Goal: Task Accomplishment & Management: Use online tool/utility

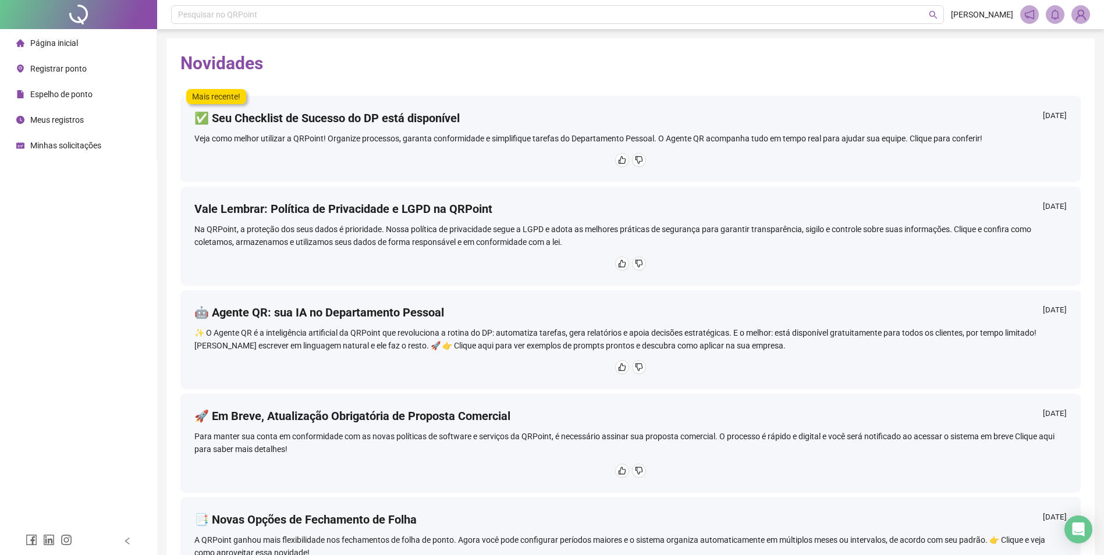
click at [51, 65] on span "Registrar ponto" at bounding box center [58, 68] width 56 height 9
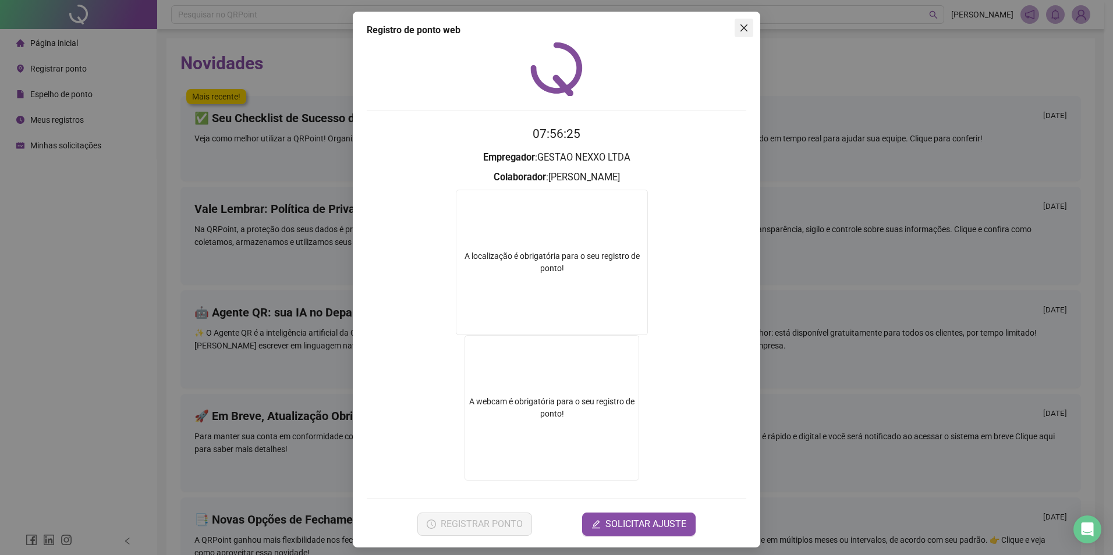
click at [744, 30] on icon "close" at bounding box center [743, 27] width 9 height 9
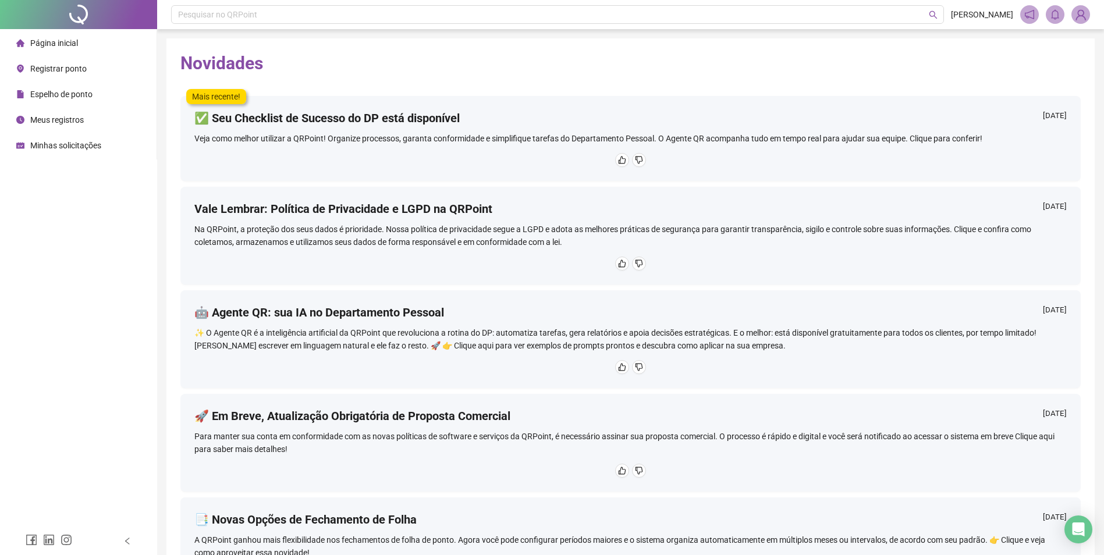
click at [71, 70] on span "Registrar ponto" at bounding box center [58, 68] width 56 height 9
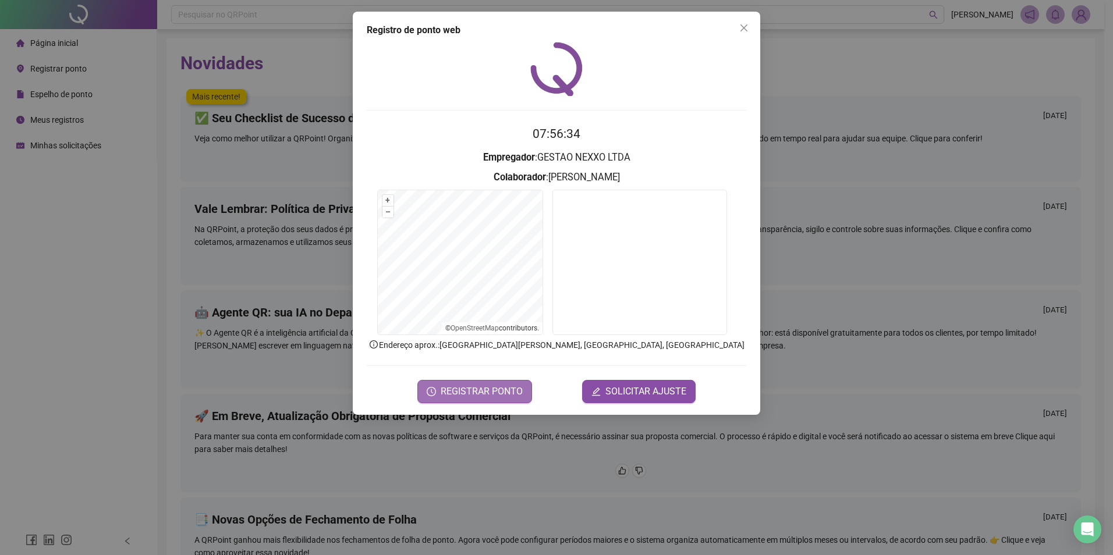
click at [490, 386] on span "REGISTRAR PONTO" at bounding box center [482, 392] width 82 height 14
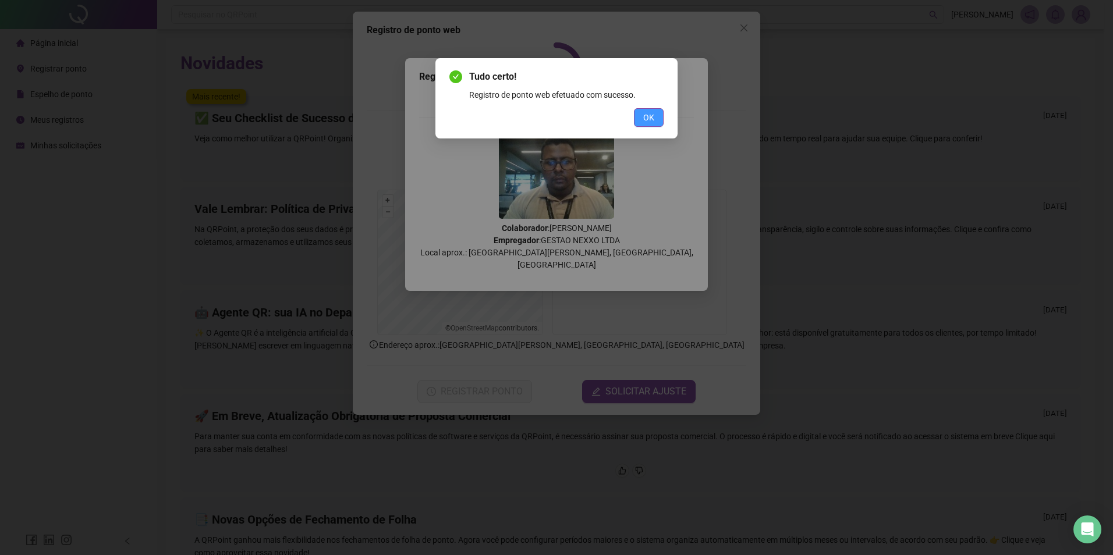
click at [645, 123] on span "OK" at bounding box center [648, 117] width 11 height 13
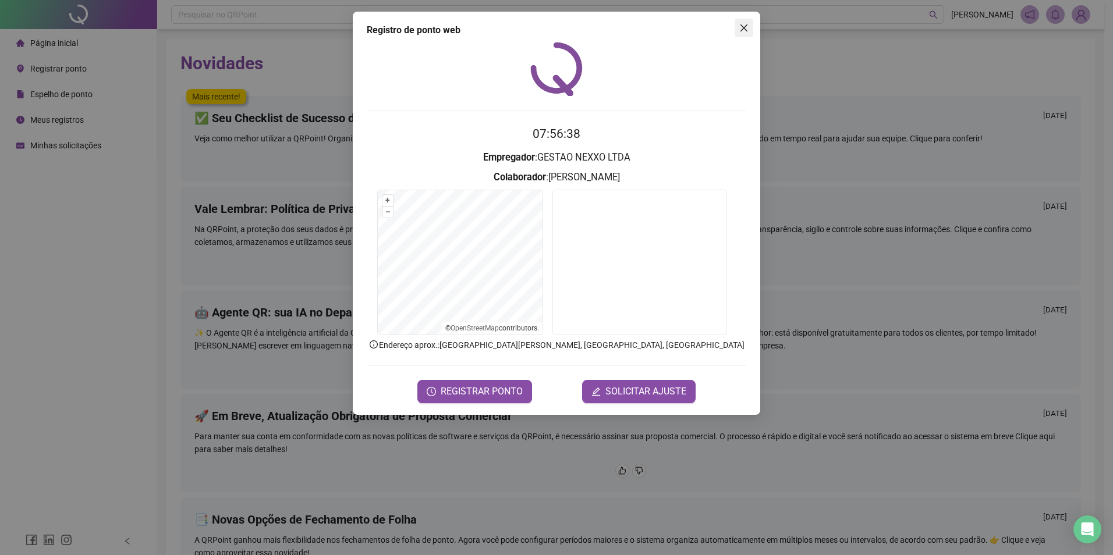
click at [745, 30] on icon "close" at bounding box center [743, 27] width 7 height 7
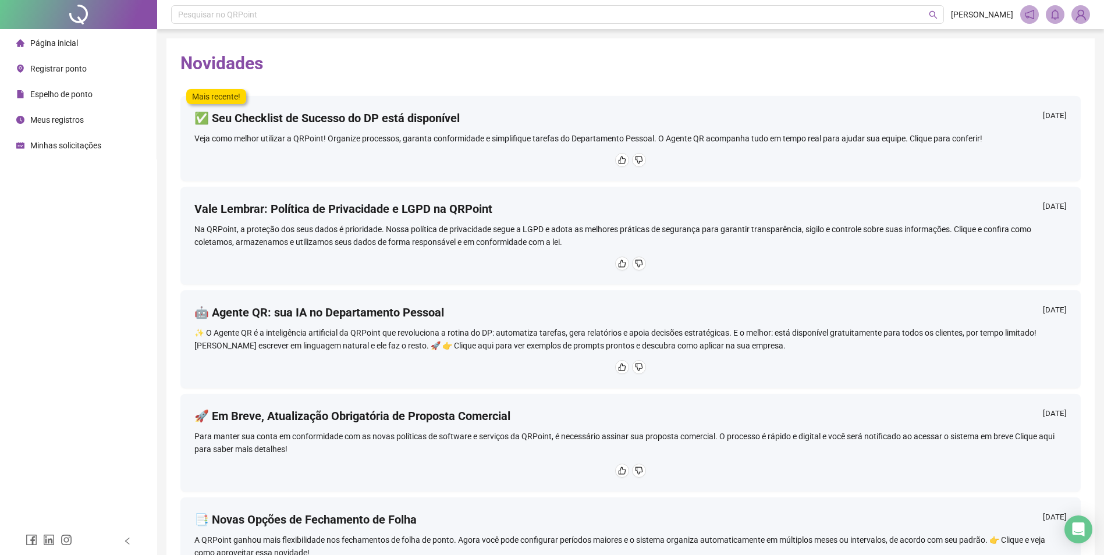
click at [53, 94] on span "Espelho de ponto" at bounding box center [61, 94] width 62 height 9
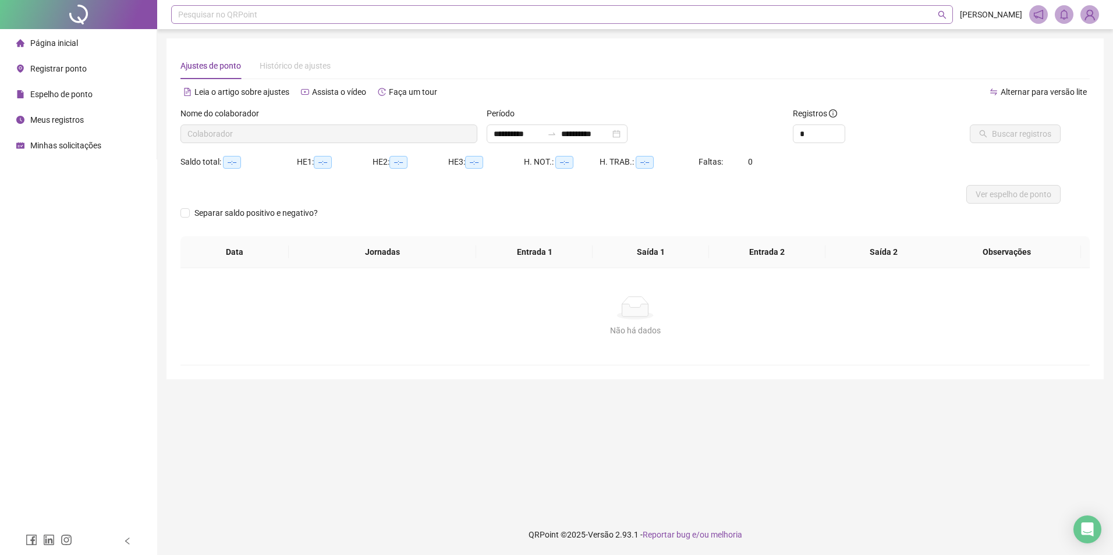
type input "**********"
click at [84, 71] on span "Registrar ponto" at bounding box center [58, 68] width 56 height 9
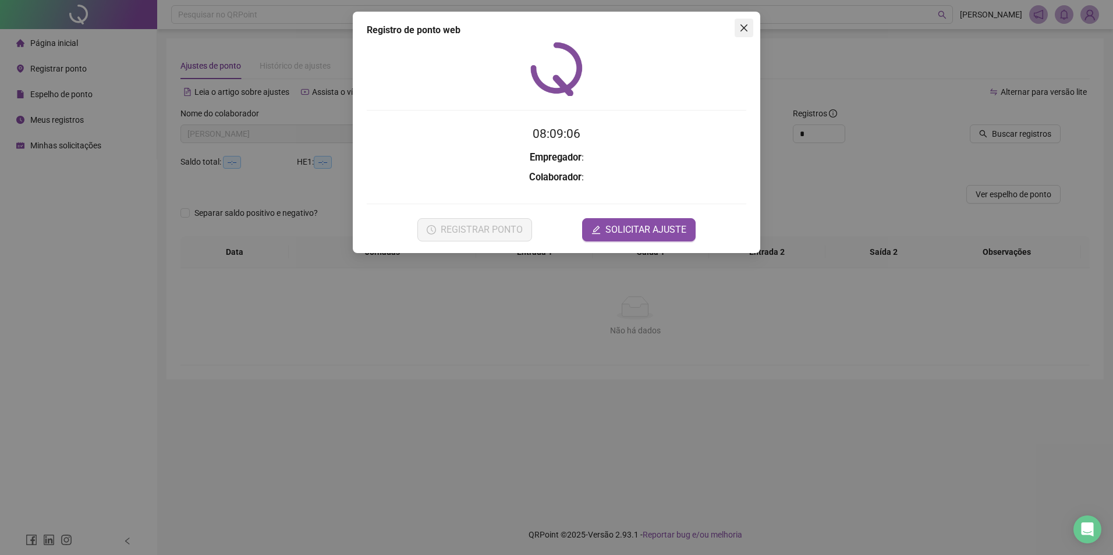
click at [745, 29] on icon "close" at bounding box center [743, 27] width 9 height 9
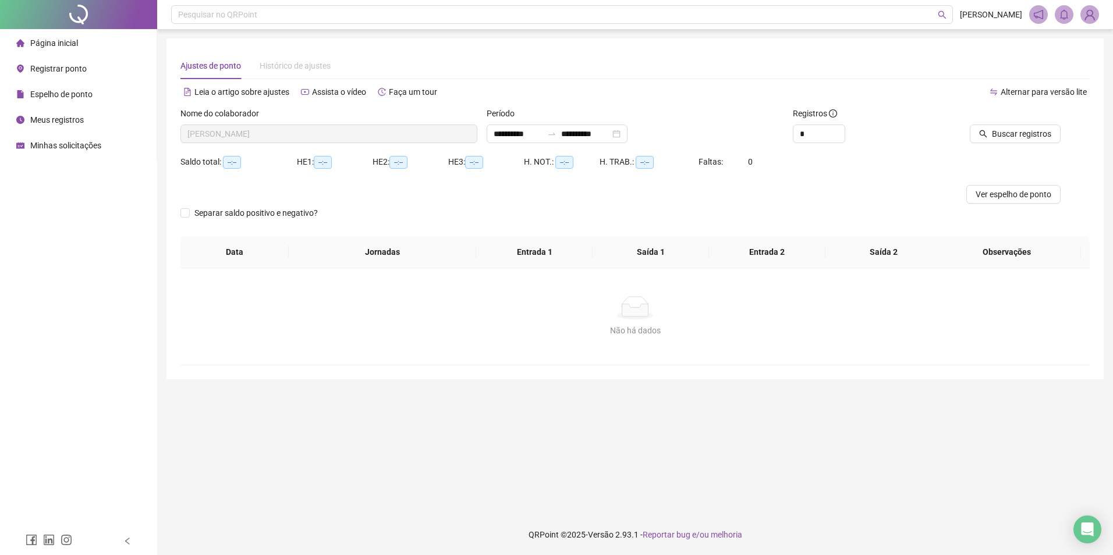
click at [85, 94] on span "Espelho de ponto" at bounding box center [61, 94] width 62 height 9
click at [88, 97] on span "Espelho de ponto" at bounding box center [61, 94] width 62 height 9
